Goal: Task Accomplishment & Management: Complete application form

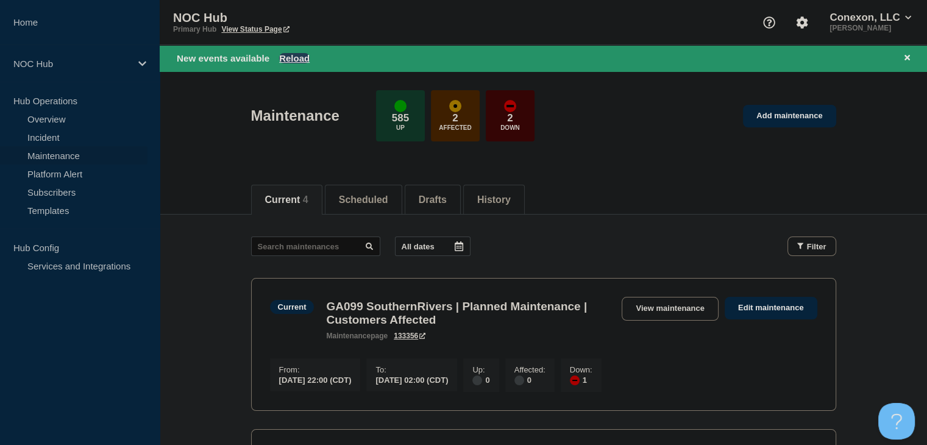
click at [288, 57] on button "Reload" at bounding box center [294, 58] width 30 height 10
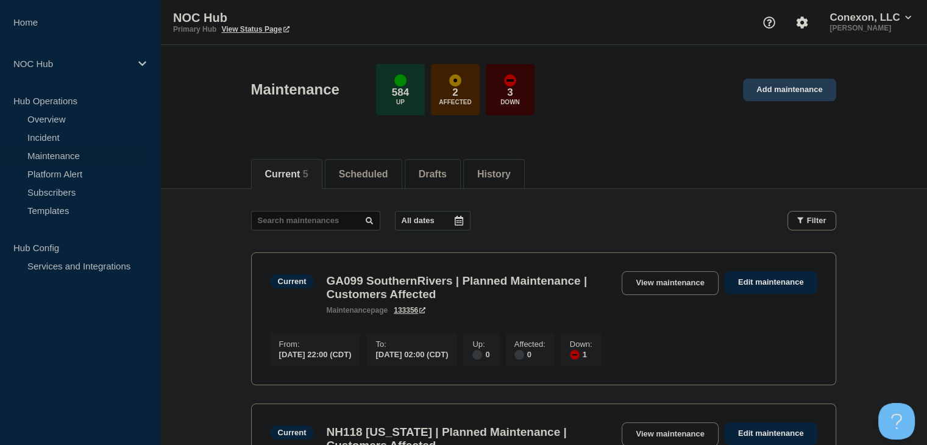
click at [753, 101] on link "Add maintenance" at bounding box center [789, 90] width 93 height 23
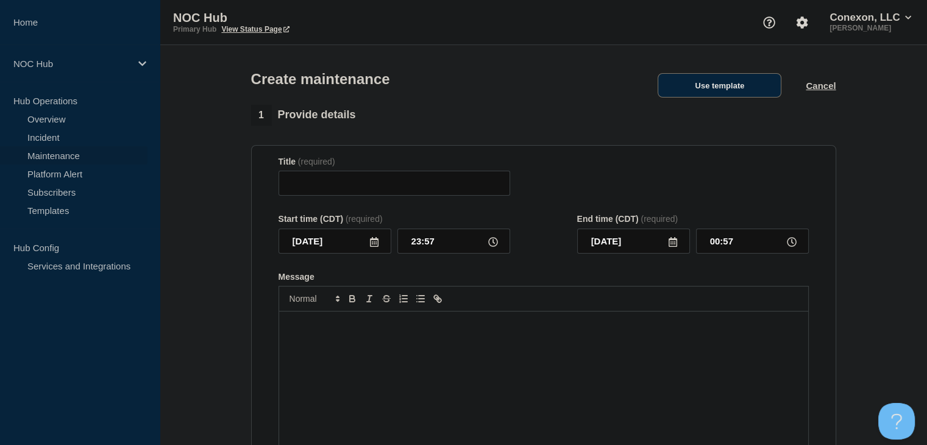
click at [739, 91] on button "Use template" at bounding box center [720, 85] width 124 height 24
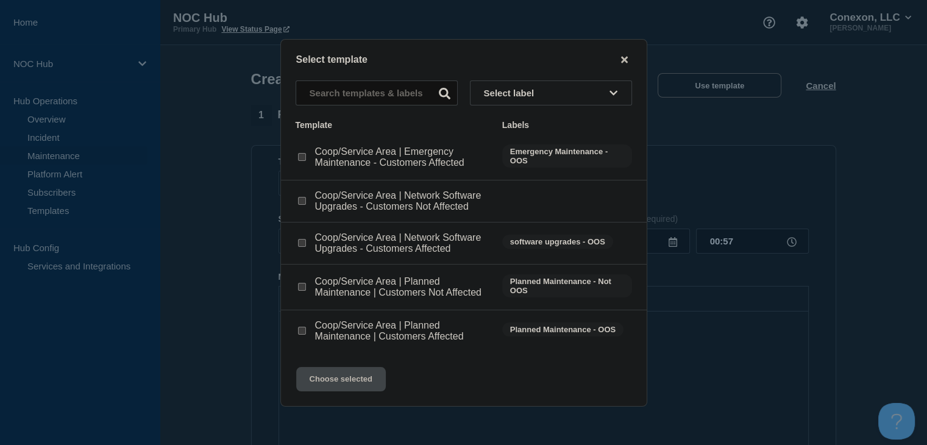
click at [299, 288] on input "Coop/Service Area | Planned Maintenance | Customers Not Affected checkbox" at bounding box center [302, 287] width 8 height 8
checkbox input "true"
click at [338, 375] on button "Choose selected" at bounding box center [341, 379] width 90 height 24
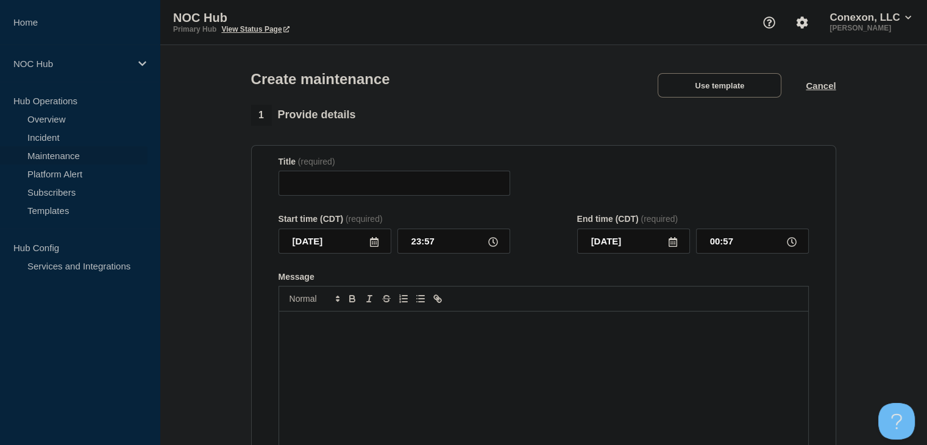
type input "Coop/Service Area | Planned Maintenance | Customers Not Affected"
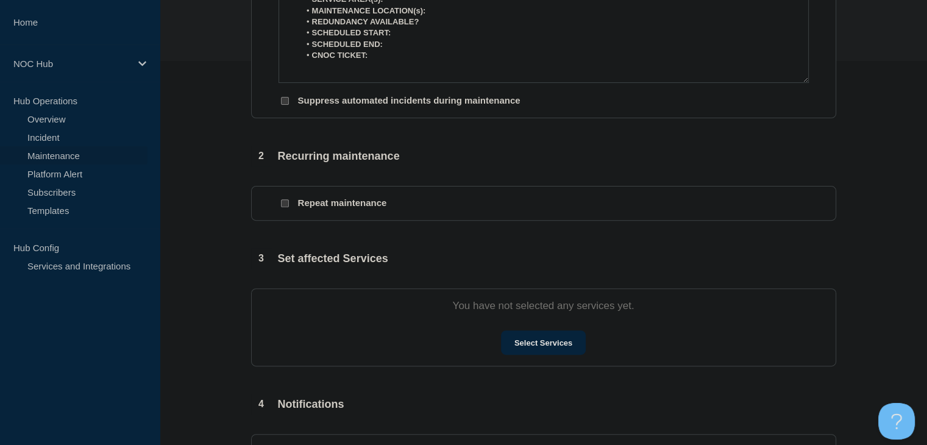
scroll to position [427, 0]
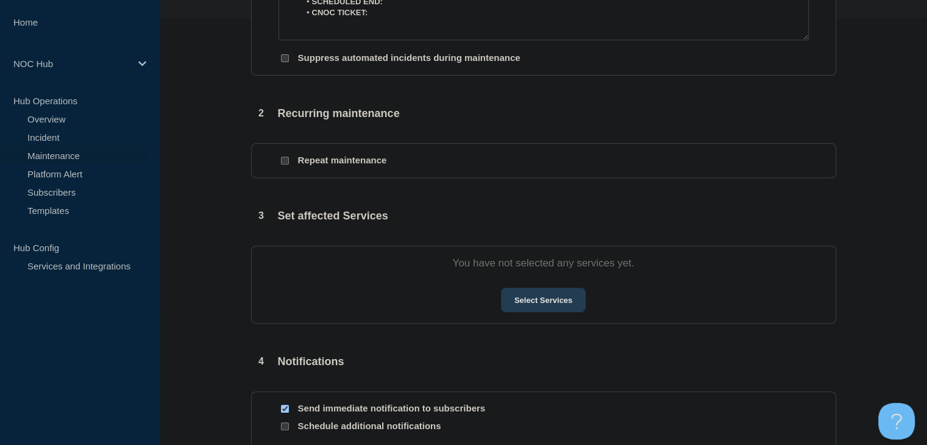
click at [569, 303] on button "Select Services" at bounding box center [543, 300] width 85 height 24
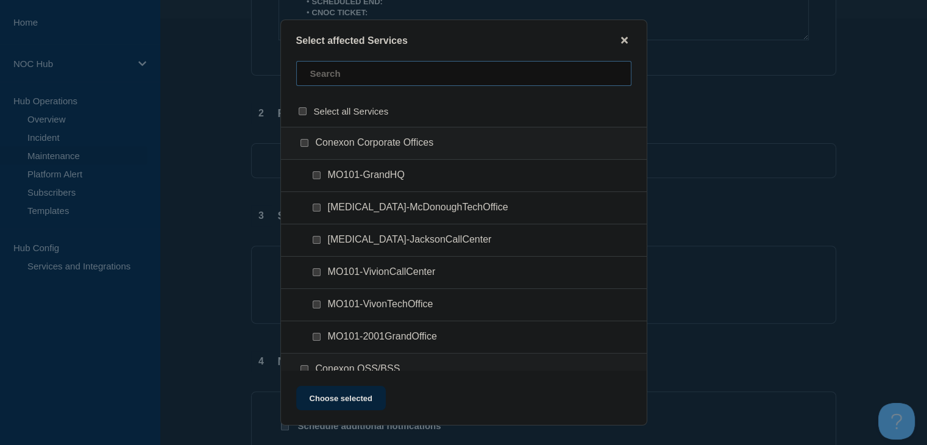
click at [378, 81] on input "text" at bounding box center [463, 73] width 335 height 25
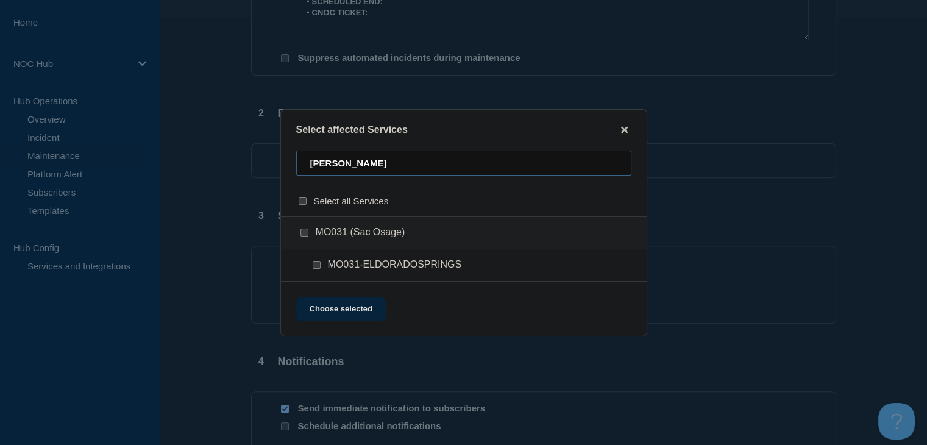
type input "[PERSON_NAME]"
click at [313, 265] on input "MO031-ELDORADOSPRINGS checkbox" at bounding box center [317, 265] width 8 height 8
checkbox input "true"
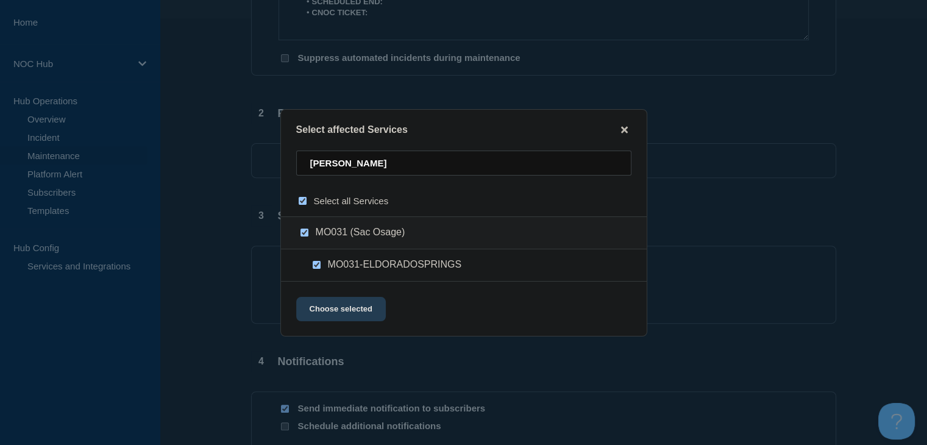
click at [329, 319] on button "Choose selected" at bounding box center [341, 309] width 90 height 24
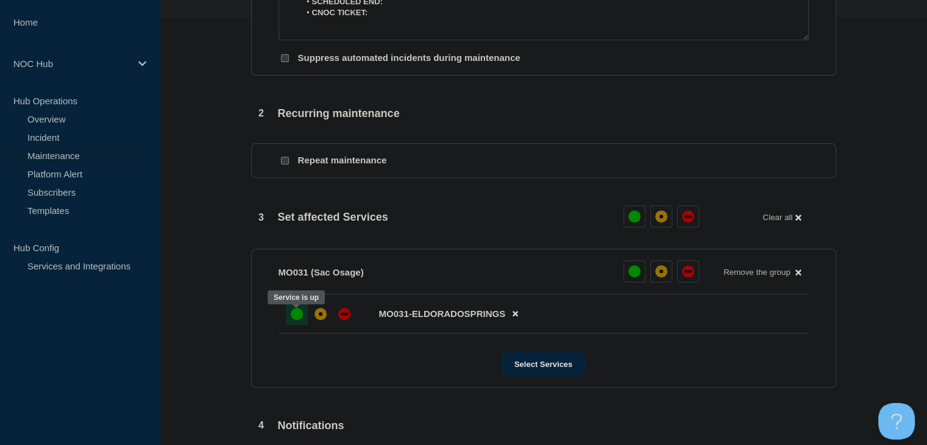
click at [296, 320] on div "up" at bounding box center [297, 314] width 12 height 12
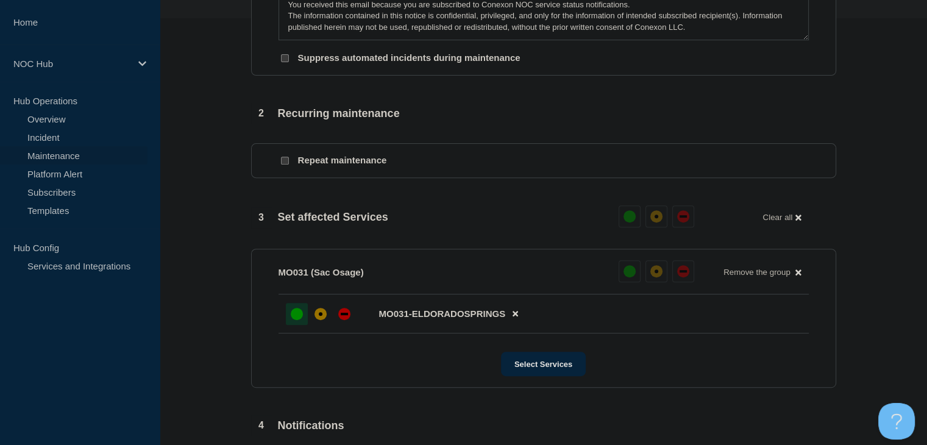
scroll to position [0, 0]
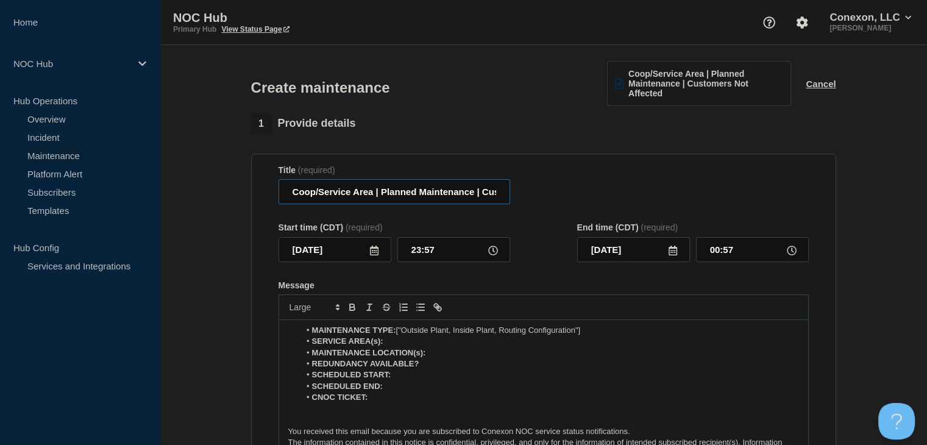
drag, startPoint x: 373, startPoint y: 191, endPoint x: 225, endPoint y: 194, distance: 148.1
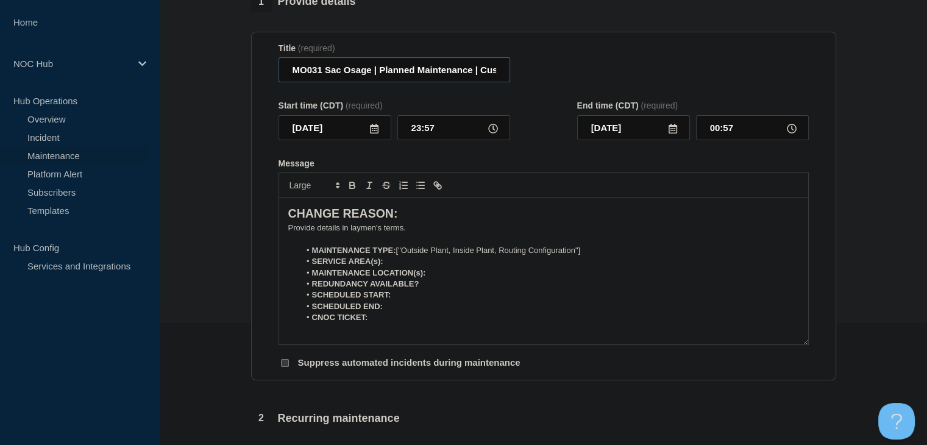
type input "MO031 Sac Osage | Planned Maintenance | Customers Not Affected"
drag, startPoint x: 604, startPoint y: 252, endPoint x: 402, endPoint y: 250, distance: 202.9
click at [402, 250] on li "MAINTENANCE TYPE: ["Outside Plant, Inside Plant, Routing Configuration"]" at bounding box center [549, 250] width 499 height 11
click at [419, 264] on li "SERVICE AREA(s):" at bounding box center [549, 261] width 499 height 11
click at [461, 273] on li "MAINTENANCE LOCATION(s):" at bounding box center [549, 273] width 499 height 11
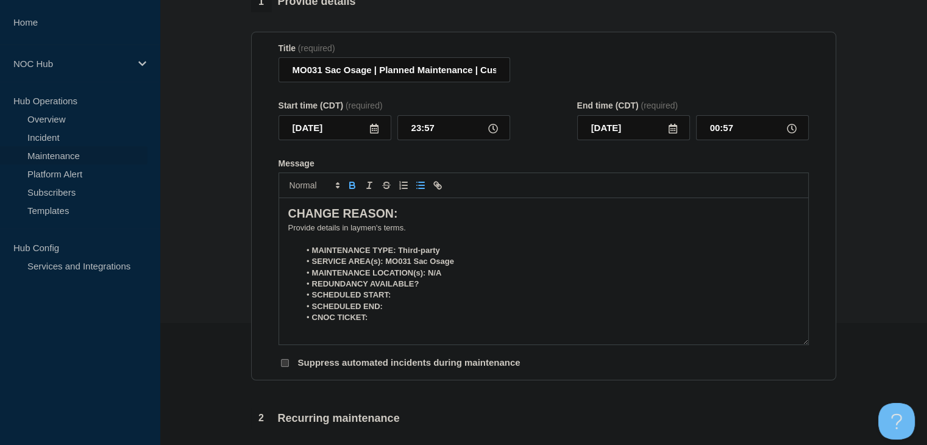
click at [456, 280] on li "REDUNDANCY AVAILABLE?" at bounding box center [549, 283] width 499 height 11
click at [405, 296] on li "SCHEDULED START:" at bounding box center [549, 294] width 499 height 11
click at [352, 222] on p "CHANGE REASON:" at bounding box center [543, 213] width 511 height 17
click at [349, 228] on p "﻿Provide details in laymen's terms." at bounding box center [543, 227] width 511 height 11
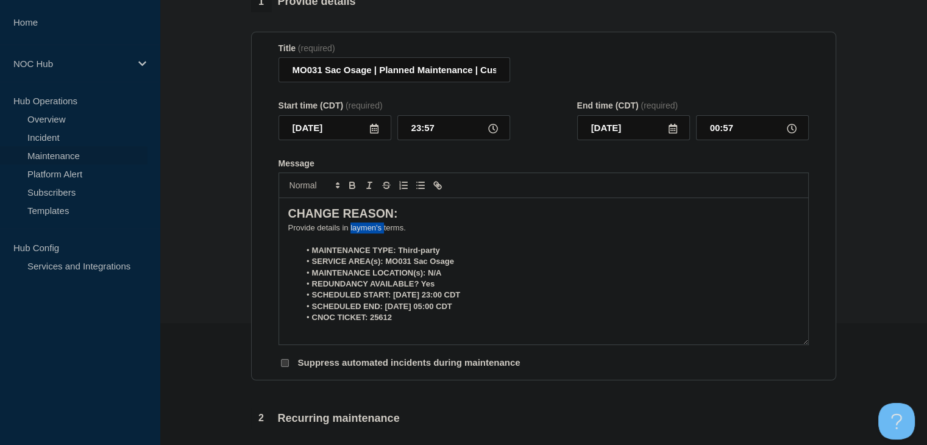
click at [349, 228] on p "﻿Provide details in laymen's terms." at bounding box center [543, 227] width 511 height 11
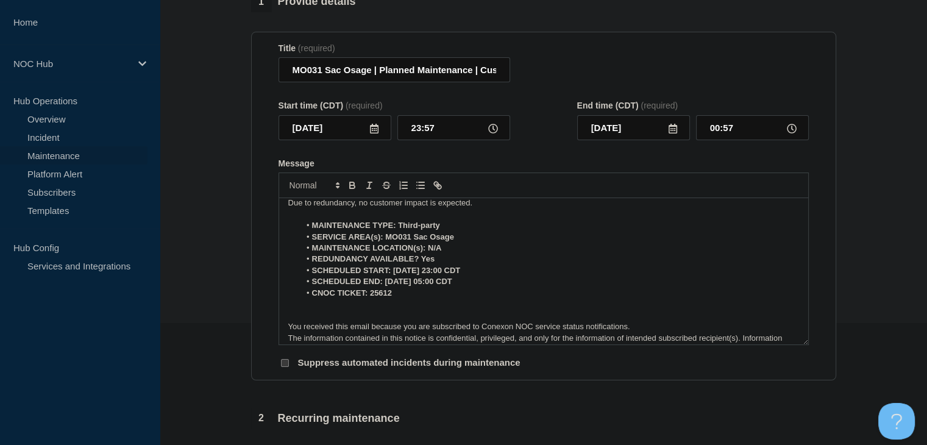
scroll to position [54, 0]
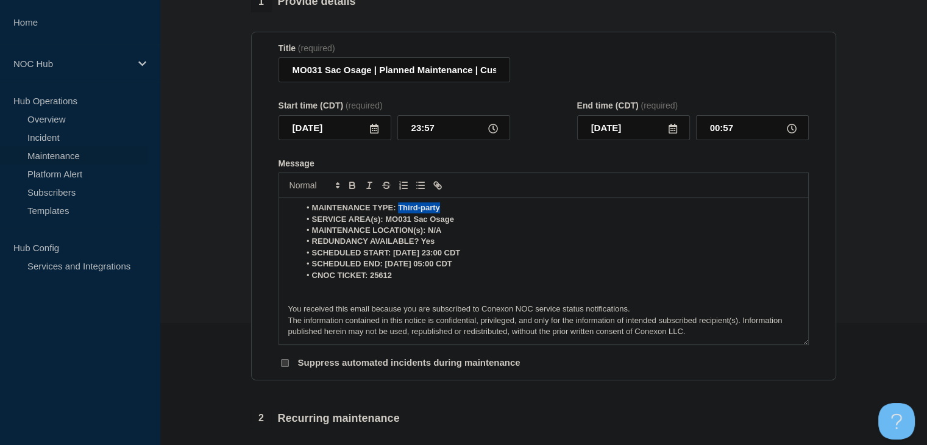
drag, startPoint x: 448, startPoint y: 211, endPoint x: 399, endPoint y: 210, distance: 50.0
click at [399, 210] on li "MAINTENANCE TYPE: Third-party" at bounding box center [549, 207] width 499 height 11
click at [357, 190] on button "Toggle bold text" at bounding box center [352, 185] width 17 height 15
drag, startPoint x: 467, startPoint y: 219, endPoint x: 385, endPoint y: 218, distance: 81.7
click at [385, 218] on li "SERVICE AREA(s): MO031 Sac Osage" at bounding box center [549, 219] width 499 height 11
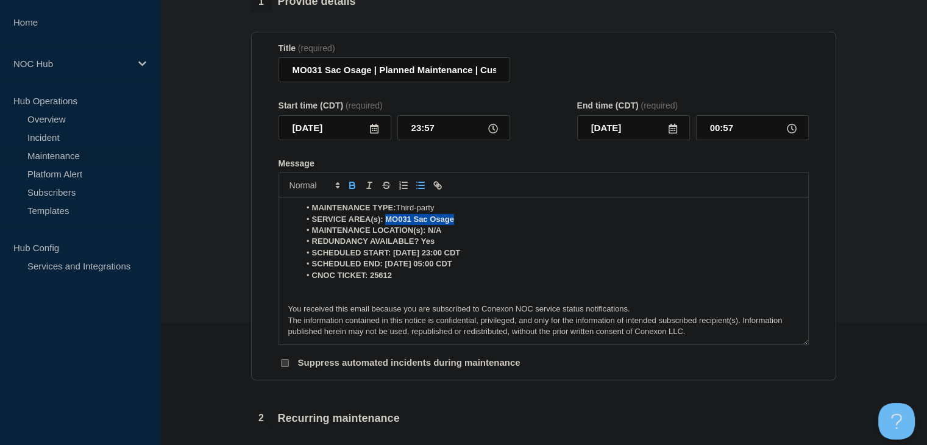
click at [352, 186] on icon "Toggle bold text" at bounding box center [352, 185] width 11 height 11
drag, startPoint x: 452, startPoint y: 236, endPoint x: 427, endPoint y: 235, distance: 25.1
click at [427, 235] on li "MAINTENANCE LOCATION(s): N/A" at bounding box center [549, 230] width 499 height 11
click at [350, 183] on icon "Toggle bold text" at bounding box center [352, 185] width 11 height 11
drag, startPoint x: 439, startPoint y: 241, endPoint x: 423, endPoint y: 243, distance: 16.6
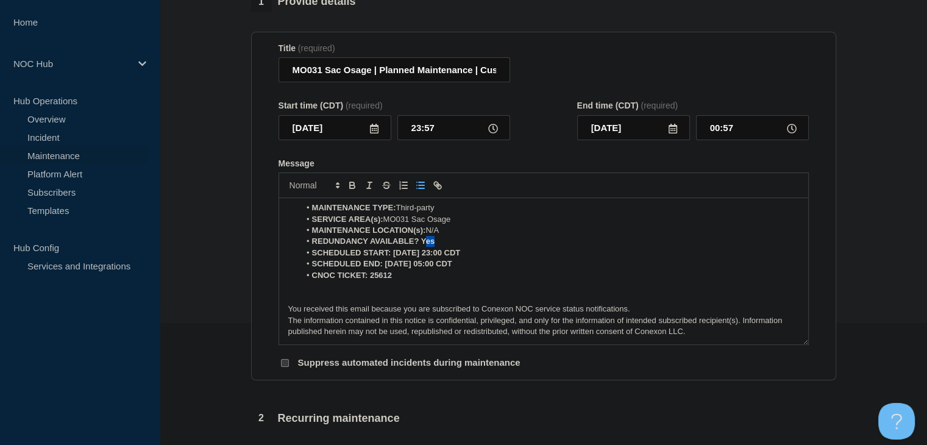
click at [423, 243] on li "REDUNDANCY AVAILABLE? Yes" at bounding box center [549, 241] width 499 height 11
click at [350, 184] on icon "Toggle bold text" at bounding box center [352, 183] width 4 height 3
drag, startPoint x: 487, startPoint y: 253, endPoint x: 390, endPoint y: 251, distance: 97.5
click at [391, 254] on li "SCHEDULED START: [DATE] 23:00 CDT" at bounding box center [549, 252] width 499 height 11
click at [356, 184] on icon "Toggle bold text" at bounding box center [352, 185] width 11 height 11
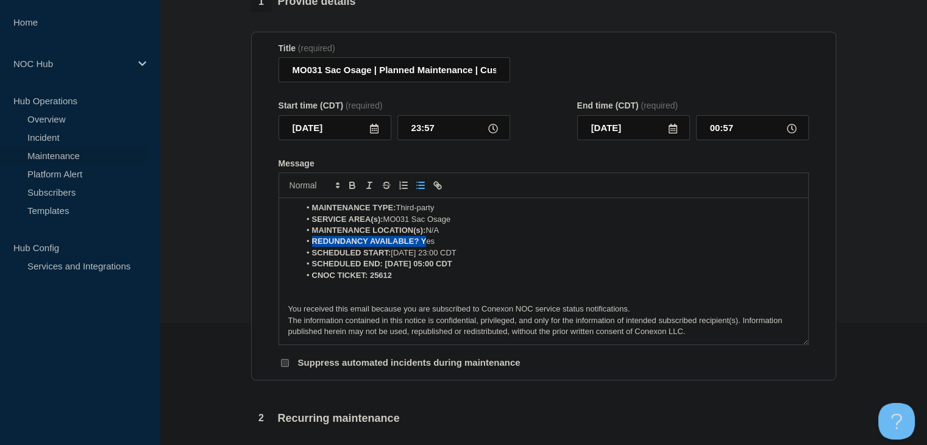
drag, startPoint x: 475, startPoint y: 266, endPoint x: 385, endPoint y: 266, distance: 89.6
click at [385, 266] on li "SCHEDULED END: [DATE] 05:00 CDT" at bounding box center [549, 263] width 499 height 11
click at [350, 185] on icon "Toggle bold text" at bounding box center [352, 183] width 4 height 3
drag, startPoint x: 397, startPoint y: 274, endPoint x: 370, endPoint y: 274, distance: 26.8
click at [370, 274] on li "CNOC TICKET: 25612" at bounding box center [549, 275] width 499 height 11
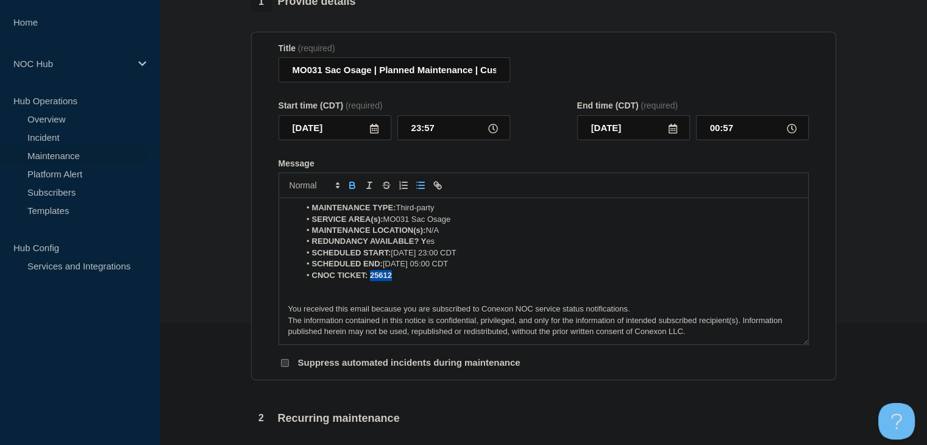
click at [351, 191] on icon "Toggle bold text" at bounding box center [352, 185] width 11 height 11
click at [431, 132] on input "23:57" at bounding box center [453, 127] width 113 height 25
type input "23:00"
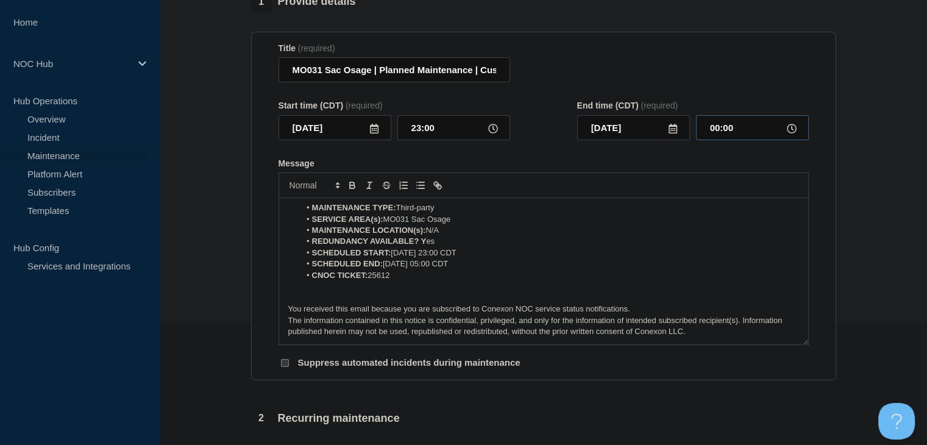
click at [726, 129] on input "00:00" at bounding box center [752, 127] width 113 height 25
type input "05:00"
click at [241, 205] on section "1 Provide details Title (required) MO031 Sac Osage | Planned Maintenance | Cust…" at bounding box center [543, 446] width 767 height 910
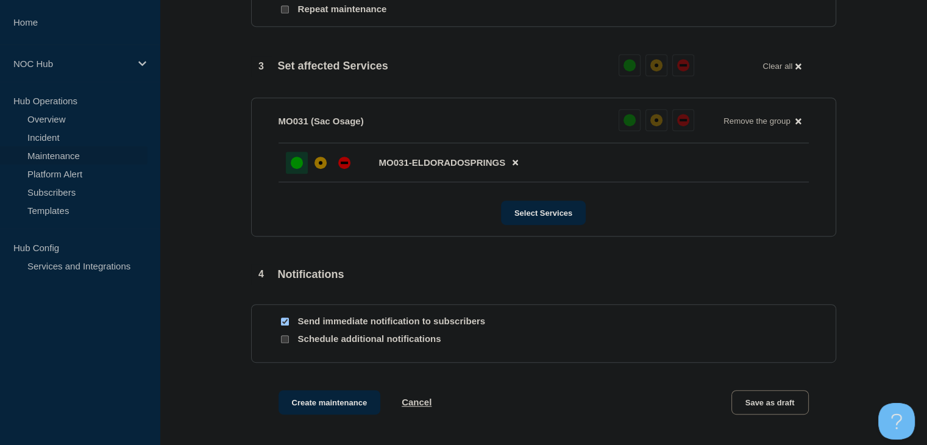
scroll to position [670, 0]
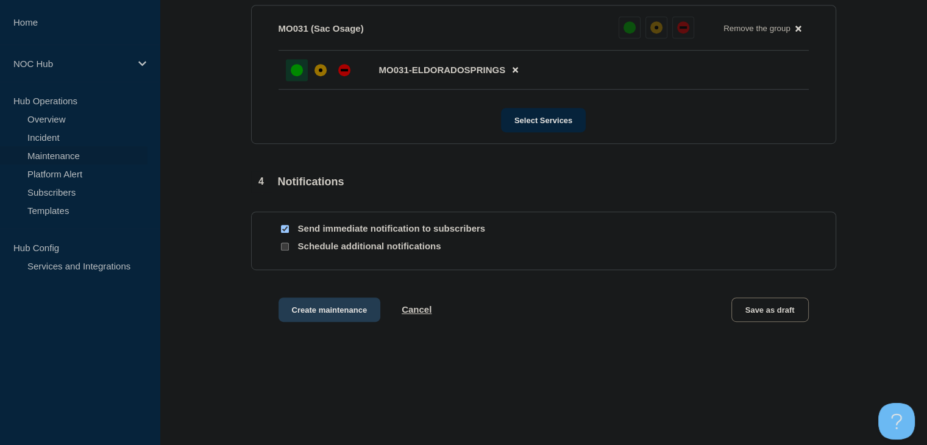
click at [330, 305] on button "Create maintenance" at bounding box center [329, 309] width 102 height 24
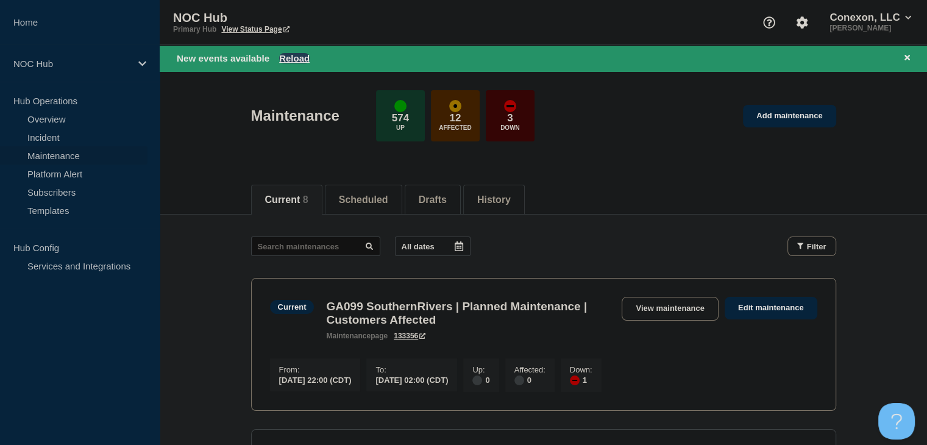
click at [287, 55] on button "Reload" at bounding box center [294, 58] width 30 height 10
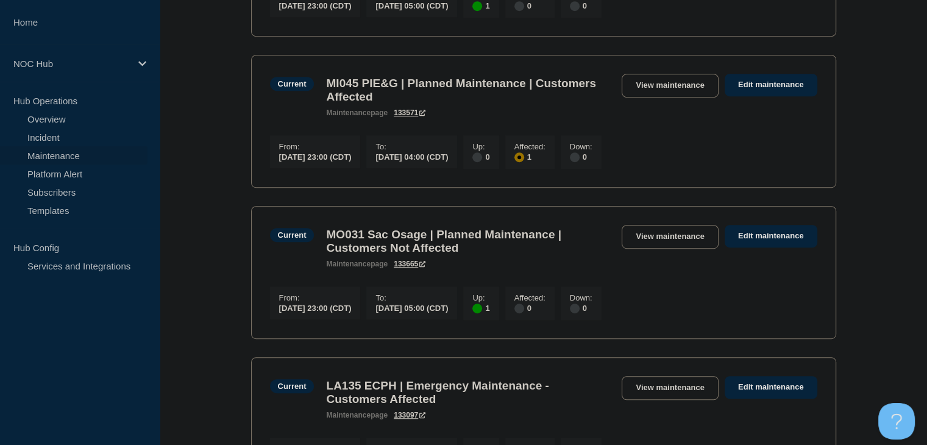
scroll to position [670, 0]
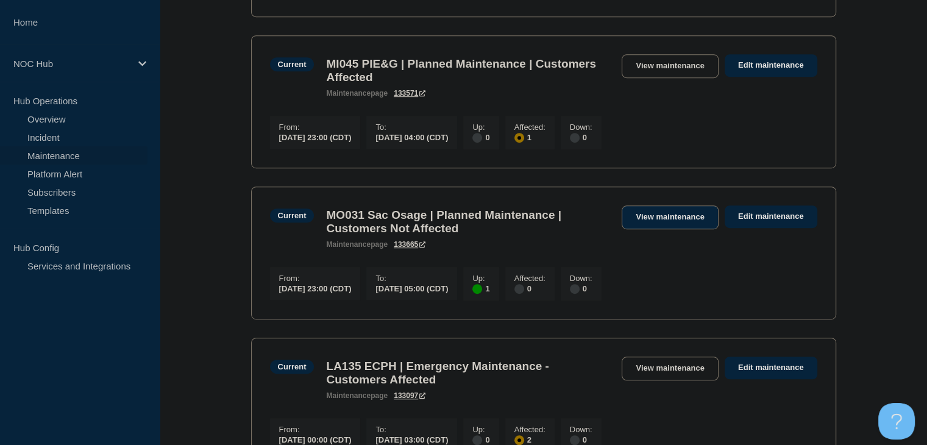
click at [664, 229] on link "View maintenance" at bounding box center [670, 217] width 96 height 24
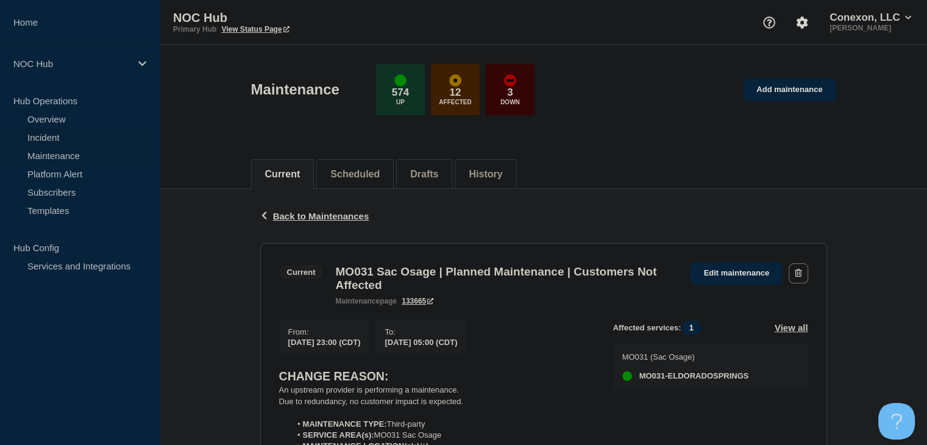
click at [50, 133] on link "Incident" at bounding box center [73, 137] width 147 height 18
